Goal: Information Seeking & Learning: Learn about a topic

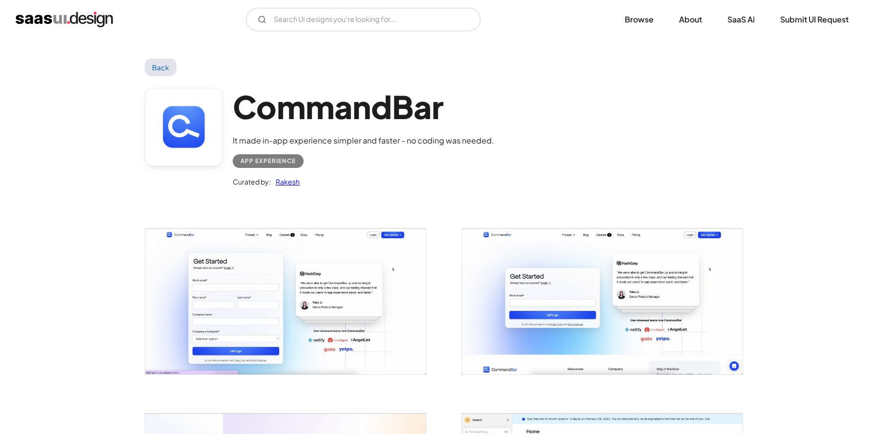
click at [149, 67] on link "Back" at bounding box center [161, 68] width 32 height 18
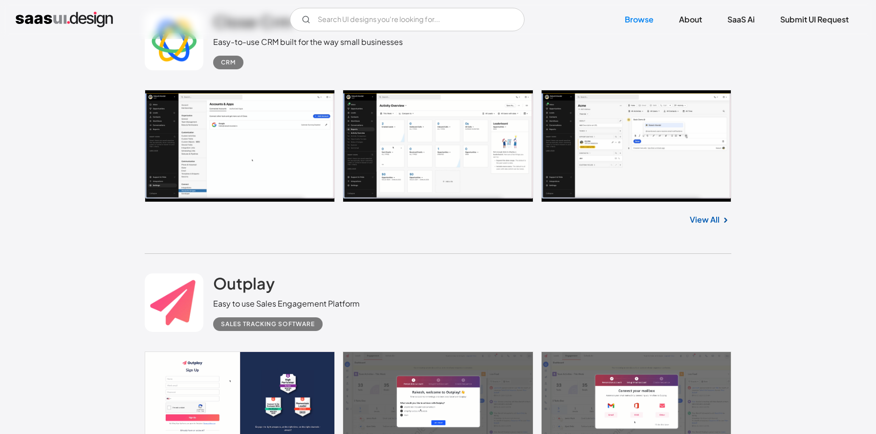
scroll to position [15558, 0]
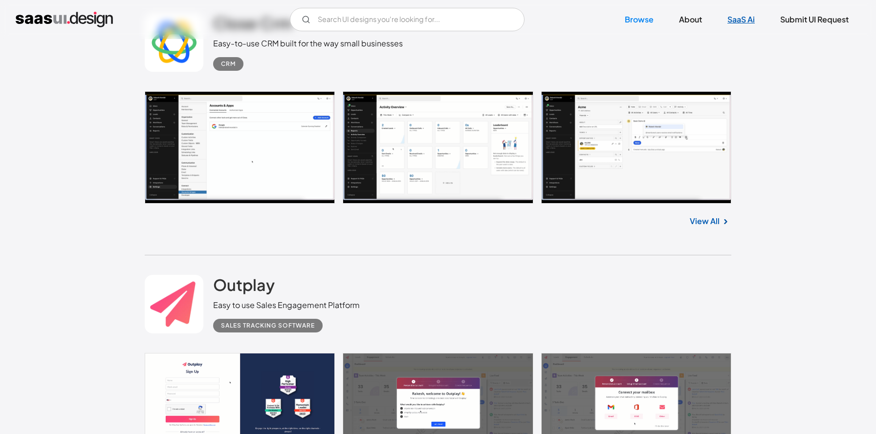
click at [742, 23] on link "SaaS Ai" at bounding box center [741, 20] width 51 height 22
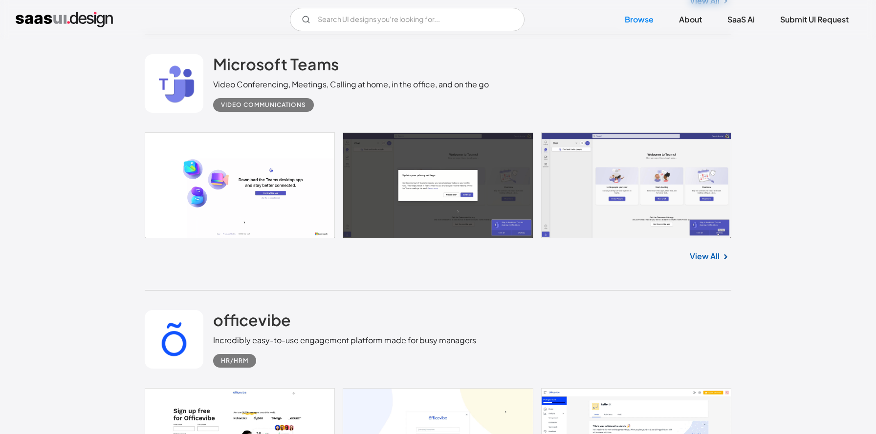
scroll to position [15002, 0]
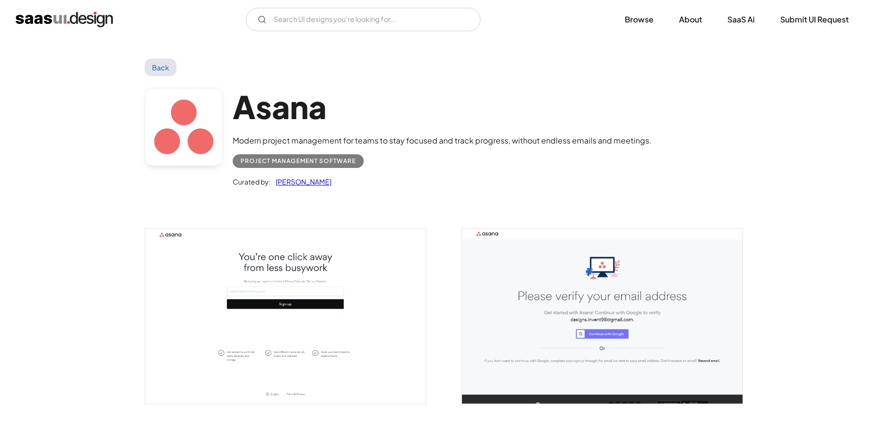
click at [325, 290] on img "open lightbox" at bounding box center [285, 316] width 281 height 175
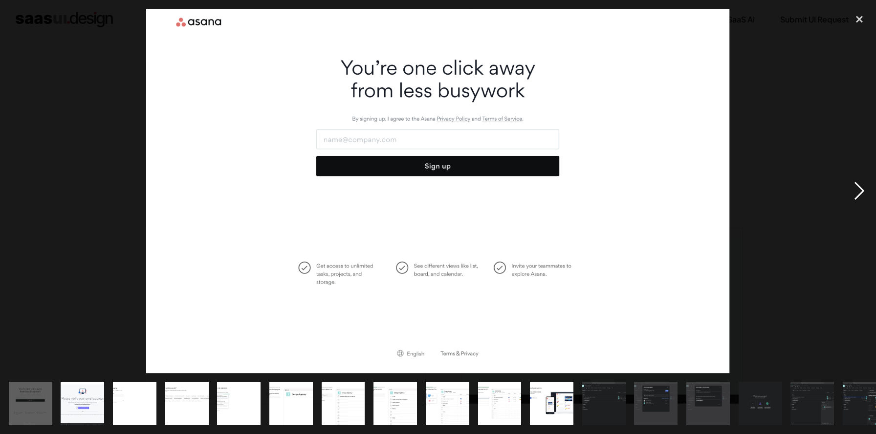
click at [854, 188] on div "next image" at bounding box center [859, 191] width 33 height 365
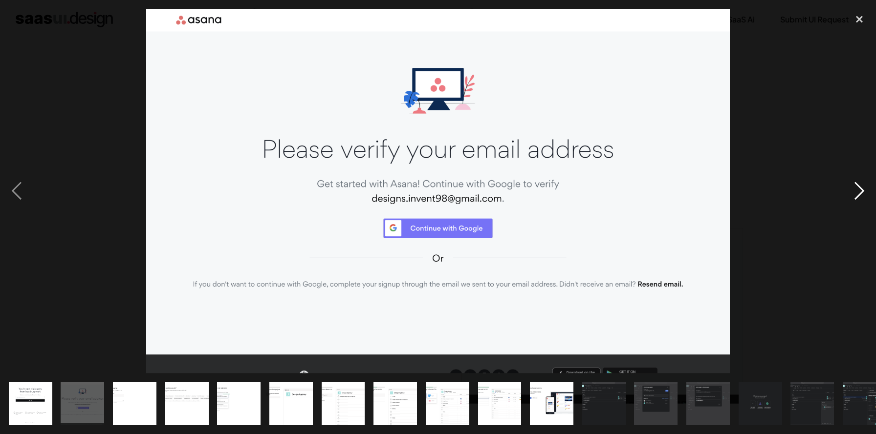
click at [854, 188] on div "next image" at bounding box center [859, 191] width 33 height 365
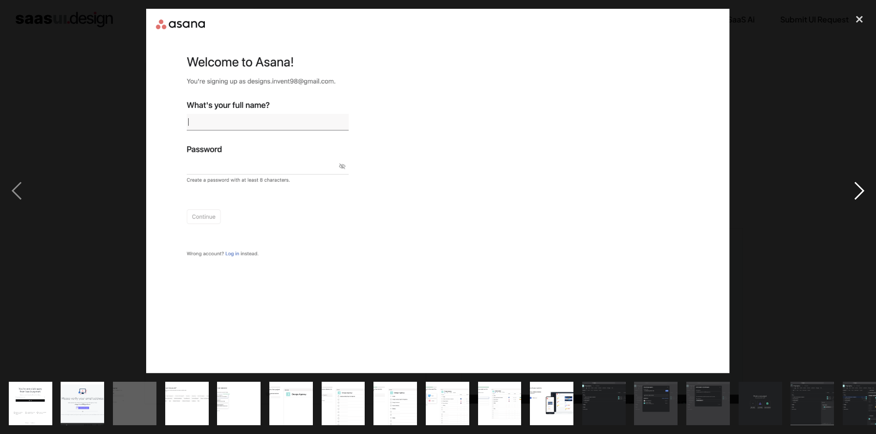
click at [854, 188] on div "next image" at bounding box center [859, 191] width 33 height 365
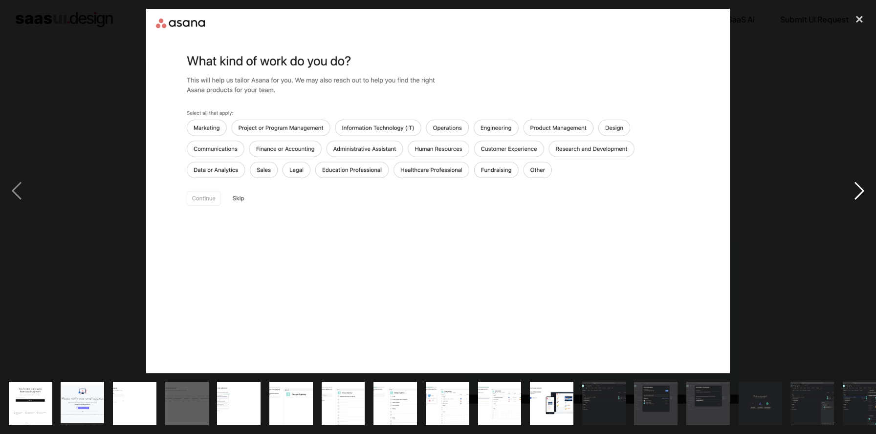
click at [854, 188] on div "next image" at bounding box center [859, 191] width 33 height 365
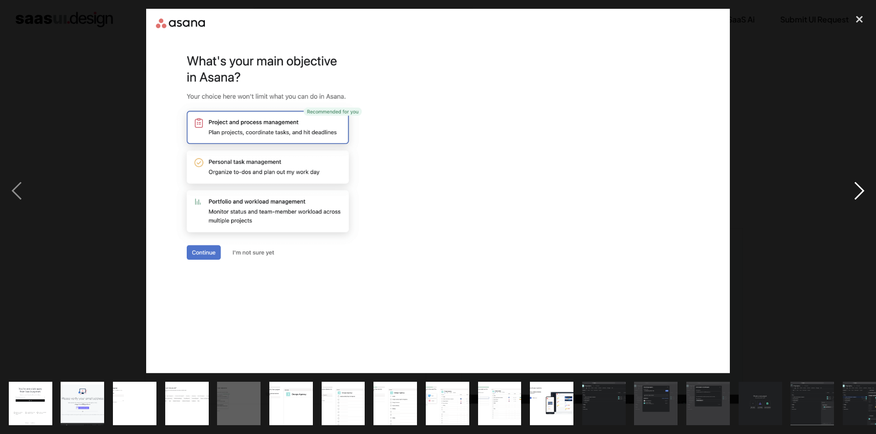
click at [854, 188] on div "next image" at bounding box center [859, 191] width 33 height 365
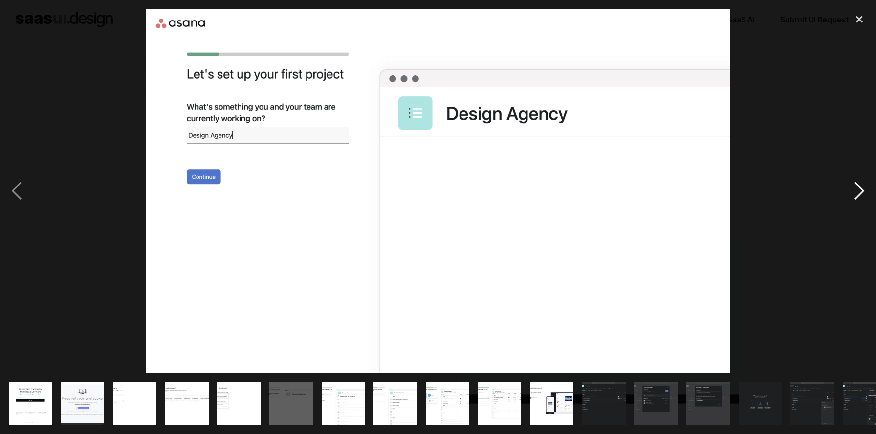
click at [854, 188] on div "next image" at bounding box center [859, 191] width 33 height 365
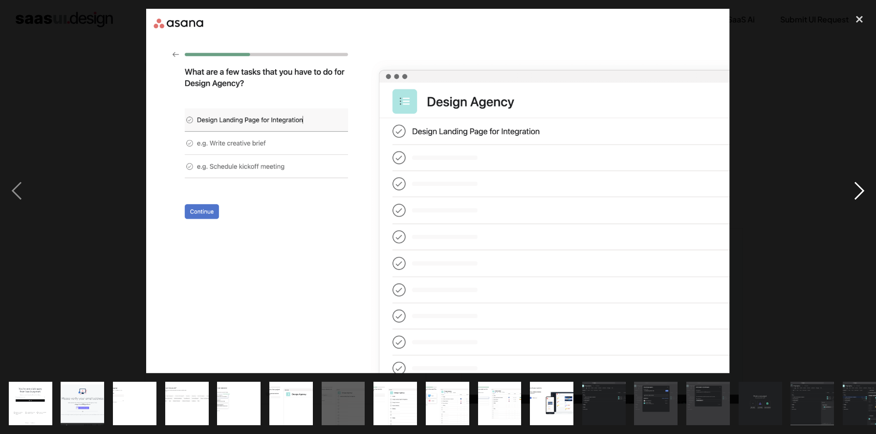
click at [854, 188] on div "next image" at bounding box center [859, 191] width 33 height 365
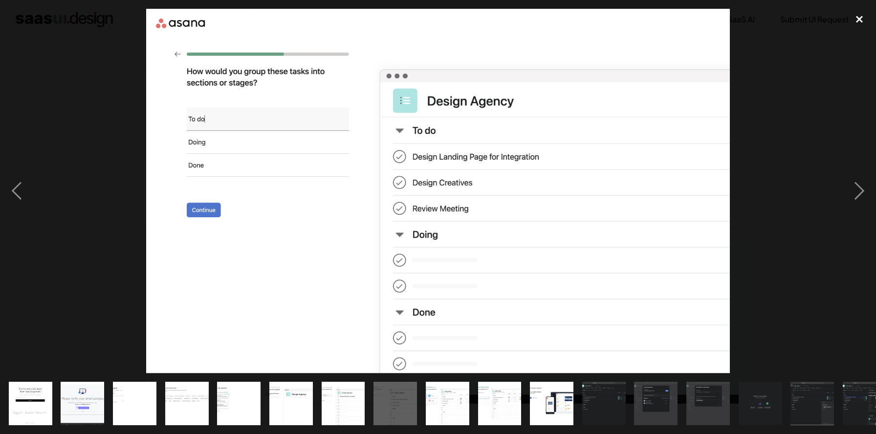
click at [864, 25] on div "close lightbox" at bounding box center [859, 20] width 33 height 22
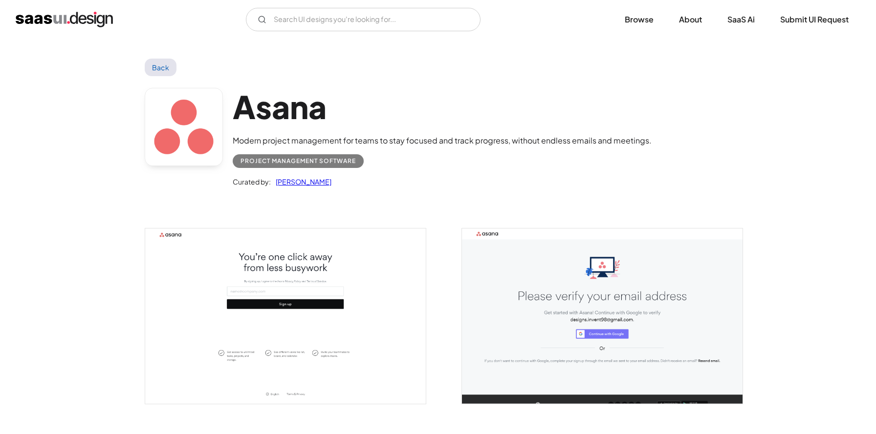
click at [159, 72] on link "Back" at bounding box center [161, 68] width 32 height 18
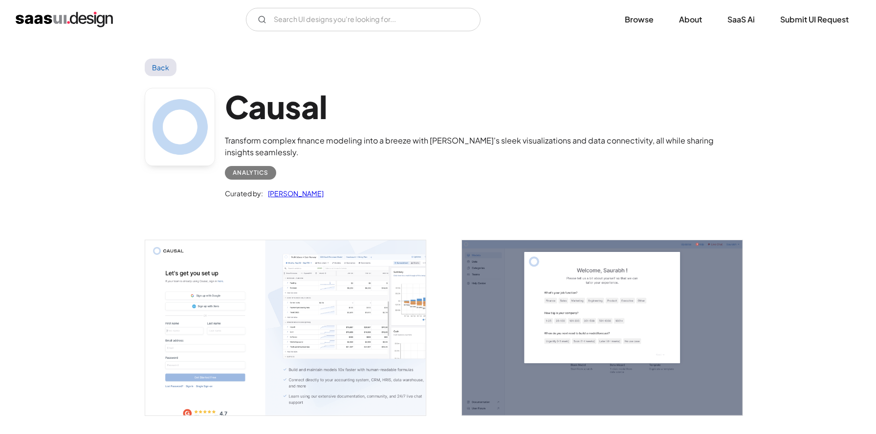
click at [246, 299] on img "open lightbox" at bounding box center [285, 327] width 281 height 175
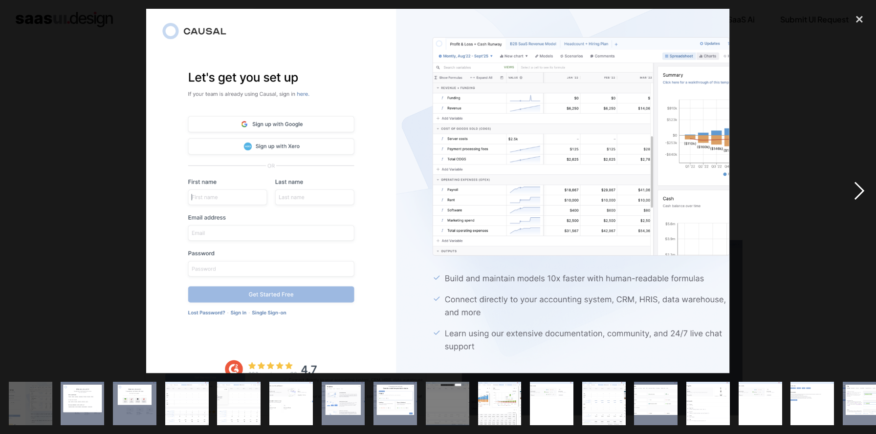
click at [864, 189] on div "next image" at bounding box center [859, 191] width 33 height 365
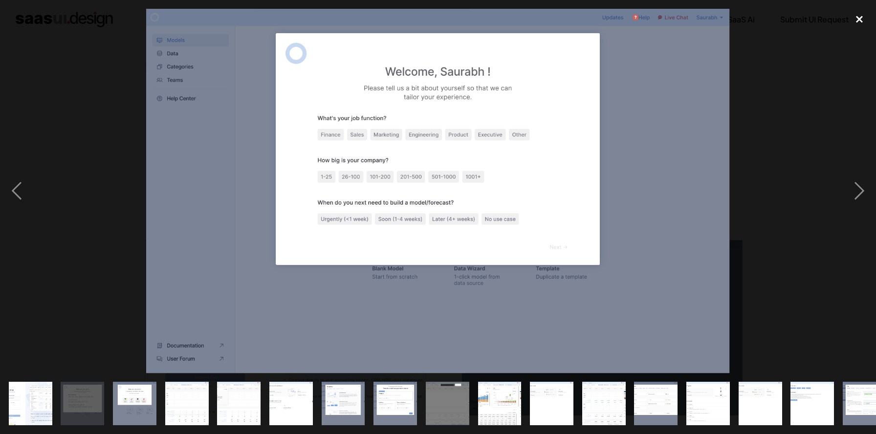
click at [863, 19] on div "close lightbox" at bounding box center [859, 20] width 33 height 22
